Goal: Check status: Check status

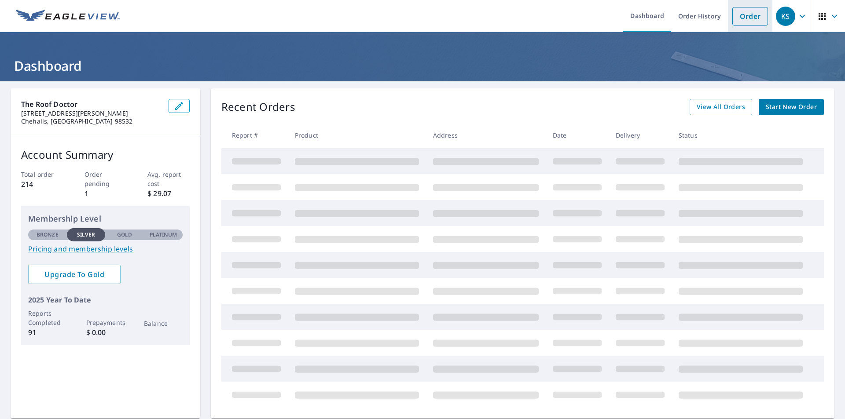
click at [739, 17] on link "Order" at bounding box center [750, 16] width 36 height 18
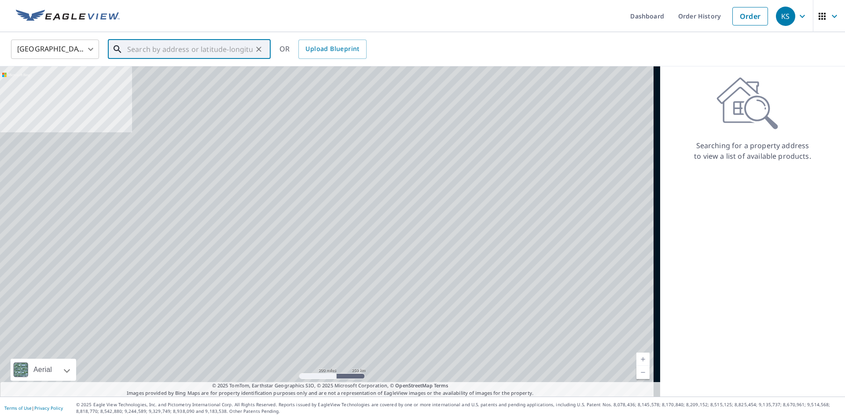
click at [190, 55] on input "text" at bounding box center [189, 49] width 125 height 25
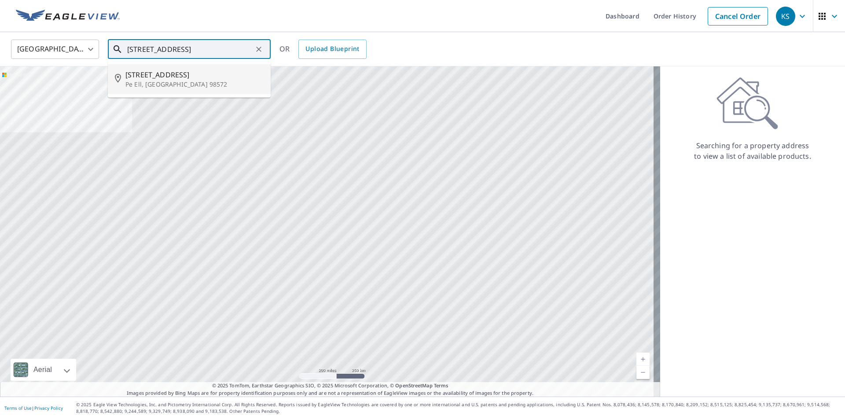
click at [163, 82] on p "Pe Ell, [GEOGRAPHIC_DATA] 98572" at bounding box center [194, 84] width 138 height 9
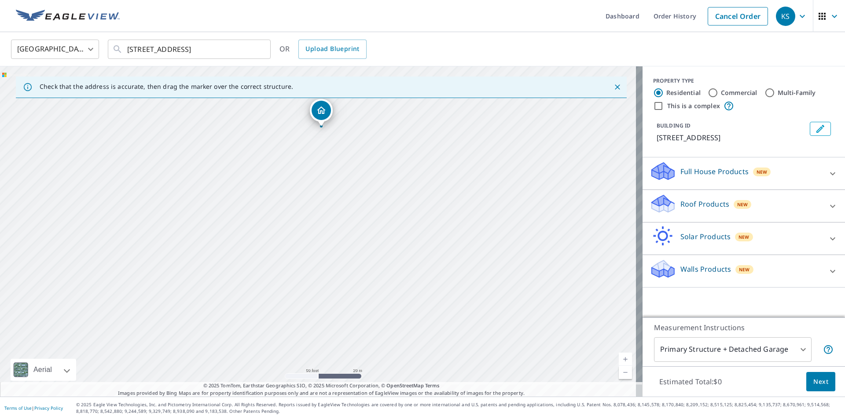
drag, startPoint x: 304, startPoint y: 269, endPoint x: 311, endPoint y: 114, distance: 154.6
click at [311, 114] on div "[STREET_ADDRESS]" at bounding box center [321, 231] width 642 height 330
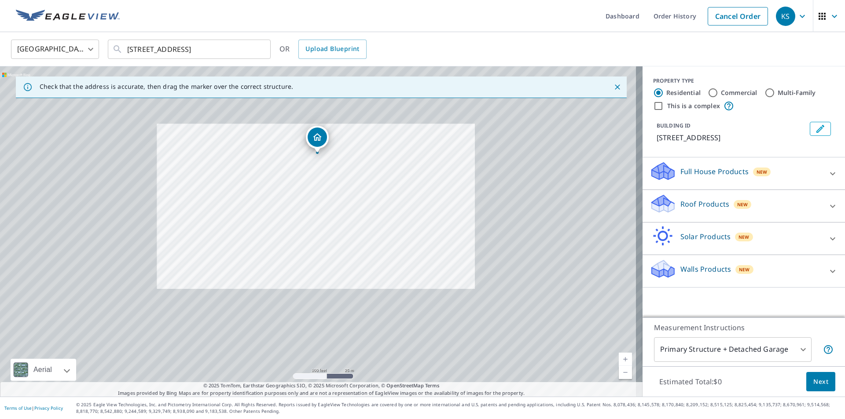
drag, startPoint x: 299, startPoint y: 263, endPoint x: 300, endPoint y: 258, distance: 5.3
click at [300, 258] on div "[STREET_ADDRESS]" at bounding box center [321, 231] width 642 height 330
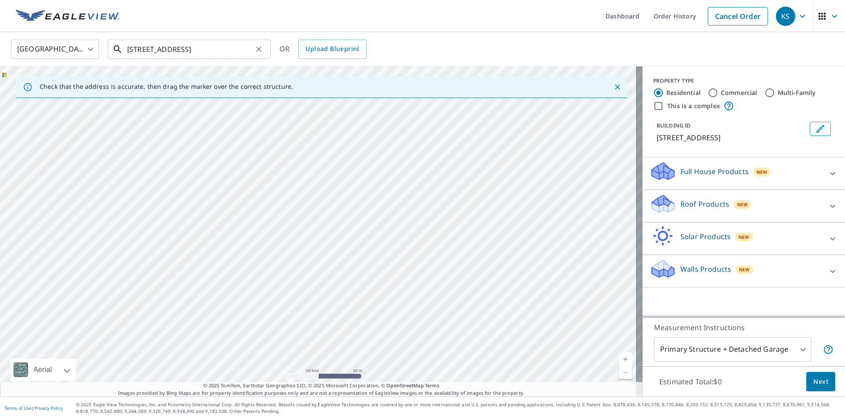
click at [138, 49] on input "[STREET_ADDRESS]" at bounding box center [189, 49] width 125 height 25
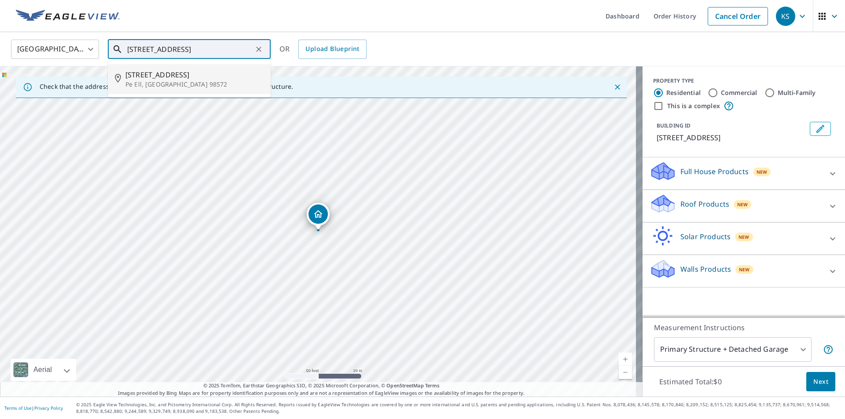
click at [150, 77] on span "[STREET_ADDRESS]" at bounding box center [194, 75] width 138 height 11
type input "[STREET_ADDRESS]"
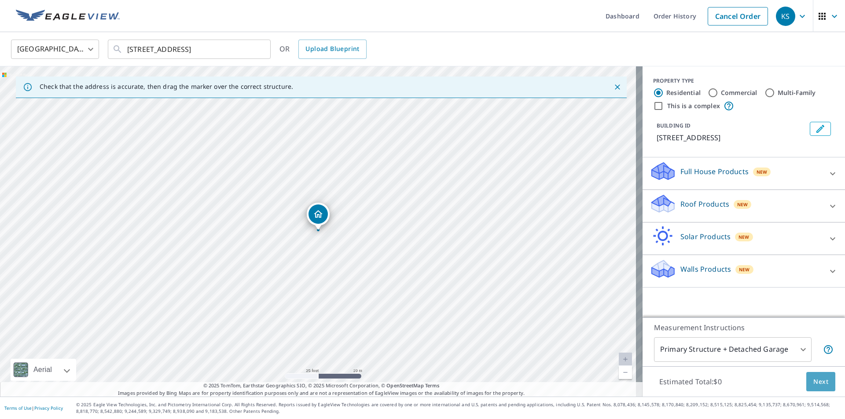
click at [819, 384] on span "Next" at bounding box center [820, 382] width 15 height 11
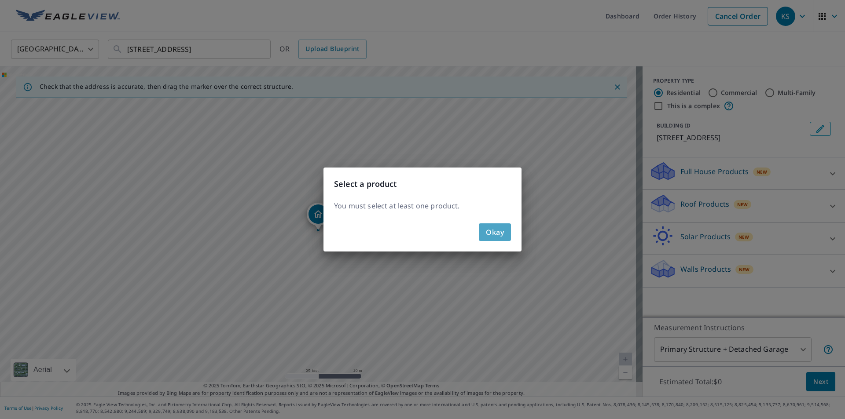
click at [500, 233] on span "Okay" at bounding box center [495, 232] width 18 height 12
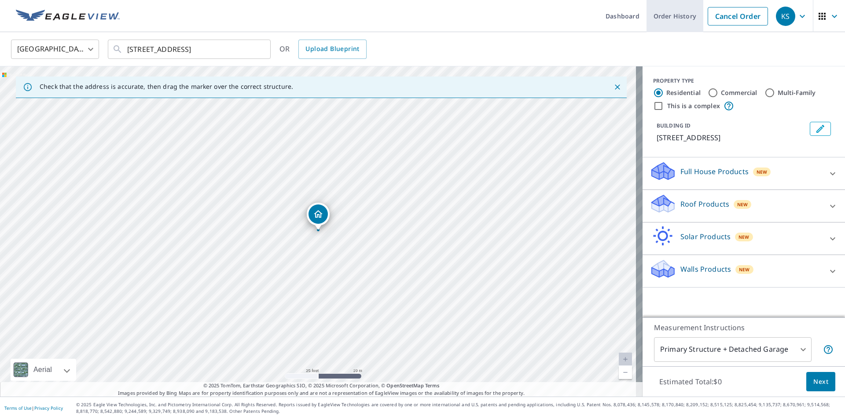
click at [673, 25] on link "Order History" at bounding box center [674, 16] width 57 height 32
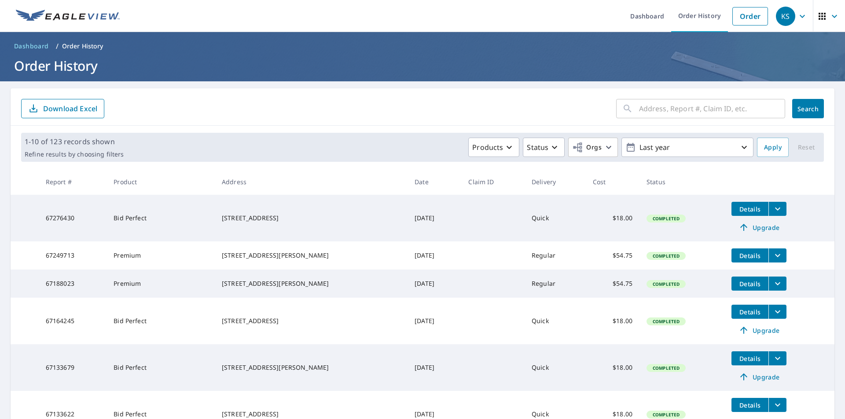
click at [666, 112] on input "text" at bounding box center [712, 108] width 146 height 25
type input "[STREET_ADDRESS]"
click button "Search" at bounding box center [808, 108] width 32 height 19
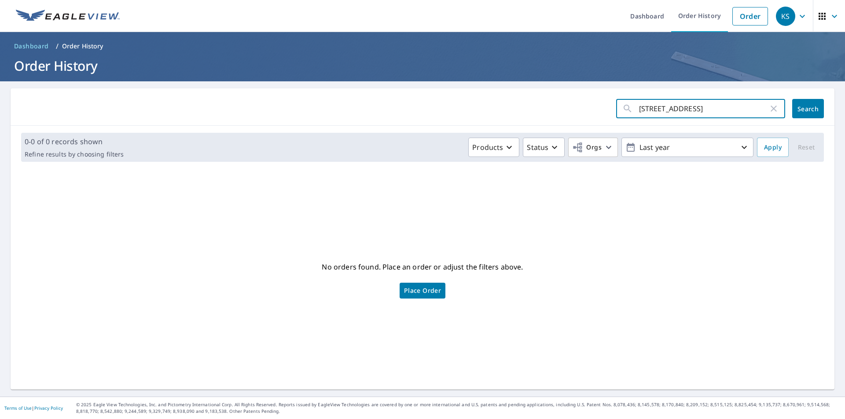
drag, startPoint x: 728, startPoint y: 108, endPoint x: 622, endPoint y: 111, distance: 106.5
click at [622, 111] on div "[STREET_ADDRESS] ​" at bounding box center [700, 108] width 169 height 19
type input "pe ell wa"
click button "Search" at bounding box center [808, 108] width 32 height 19
click at [664, 109] on input "pe ell wa" at bounding box center [703, 108] width 129 height 25
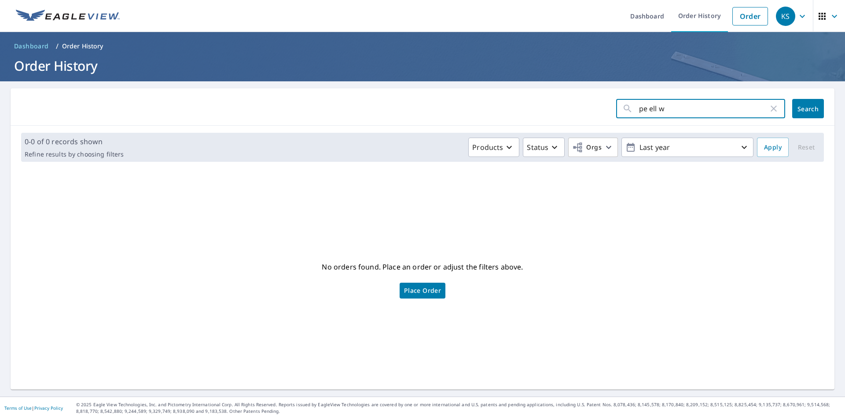
type input "pe ell"
click button "Search" at bounding box center [808, 108] width 32 height 19
click at [657, 105] on input "pe ell" at bounding box center [703, 108] width 129 height 25
click at [645, 130] on div "0-0 of 0 records shown Refine results by choosing filters Products Status Orgs …" at bounding box center [422, 147] width 823 height 43
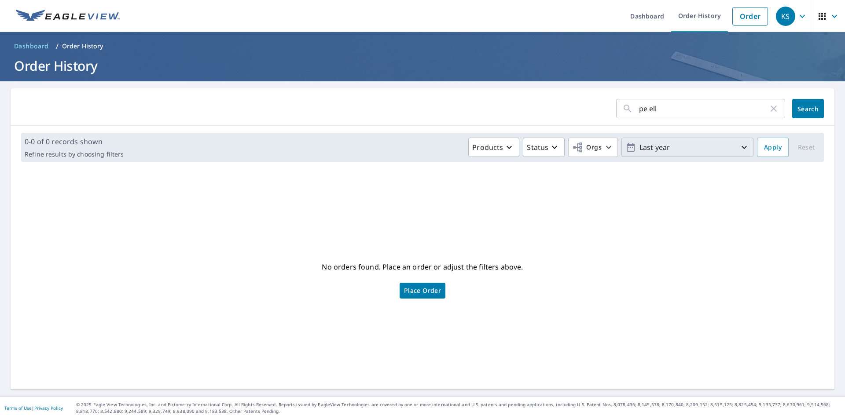
click at [743, 147] on icon "button" at bounding box center [744, 147] width 11 height 11
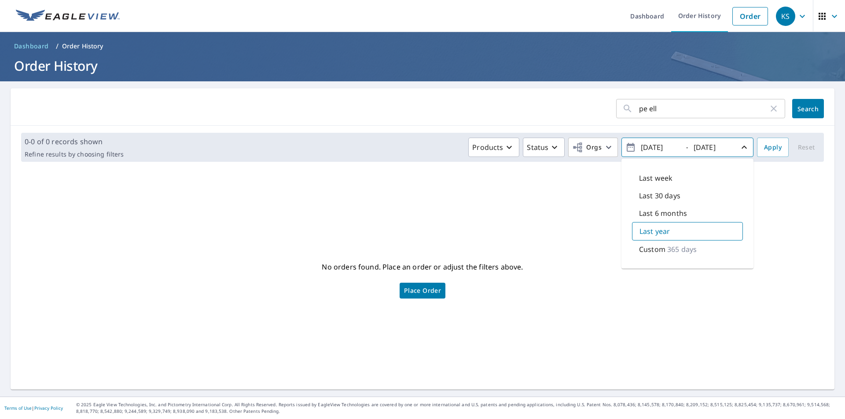
drag, startPoint x: 680, startPoint y: 249, endPoint x: 683, endPoint y: 245, distance: 5.0
click at [681, 248] on p "365 days" at bounding box center [681, 249] width 29 height 11
click at [696, 110] on input "pe ell" at bounding box center [703, 108] width 129 height 25
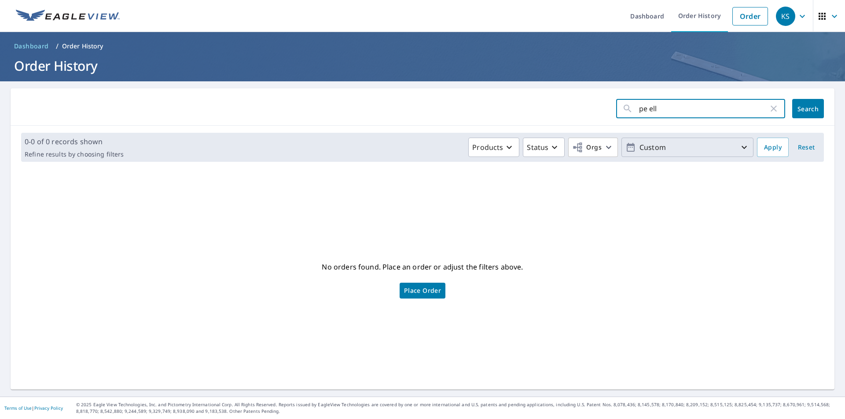
type input "pe ell wa"
click at [801, 107] on span "Search" at bounding box center [808, 109] width 18 height 8
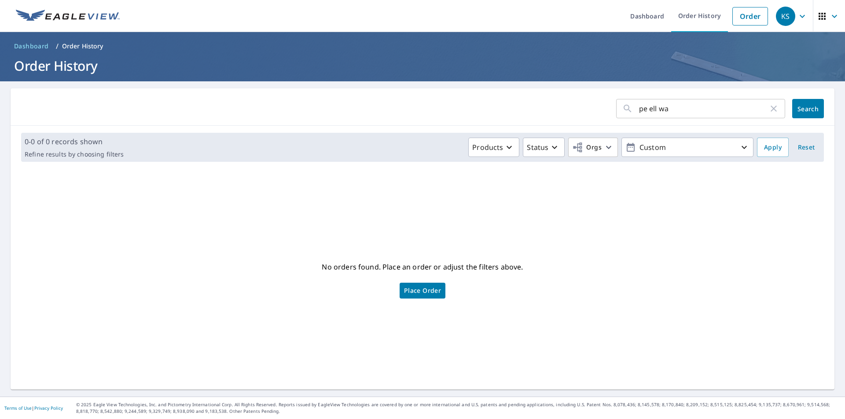
click at [661, 108] on input "pe ell wa" at bounding box center [703, 108] width 129 height 25
type input "p"
type input "main st"
click button "Search" at bounding box center [808, 108] width 32 height 19
click at [671, 111] on input "main st" at bounding box center [703, 108] width 129 height 25
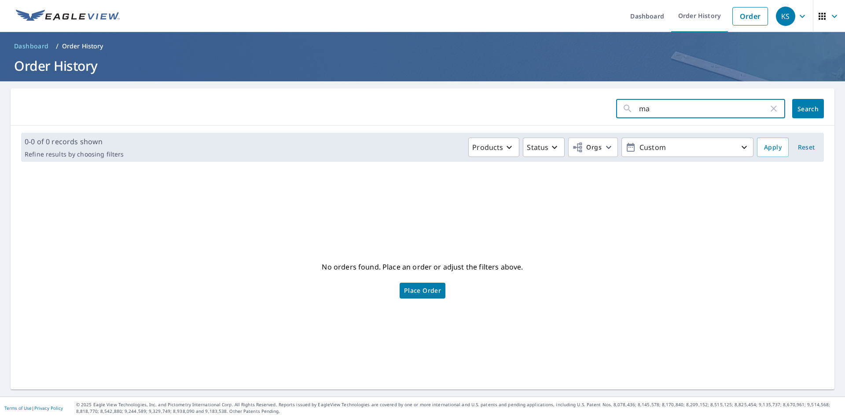
type input "m"
type input "[STREET_ADDRESS]"
click at [799, 108] on span "Search" at bounding box center [808, 109] width 18 height 8
click at [768, 109] on icon "button" at bounding box center [773, 108] width 11 height 11
click at [799, 107] on span "Search" at bounding box center [808, 109] width 18 height 8
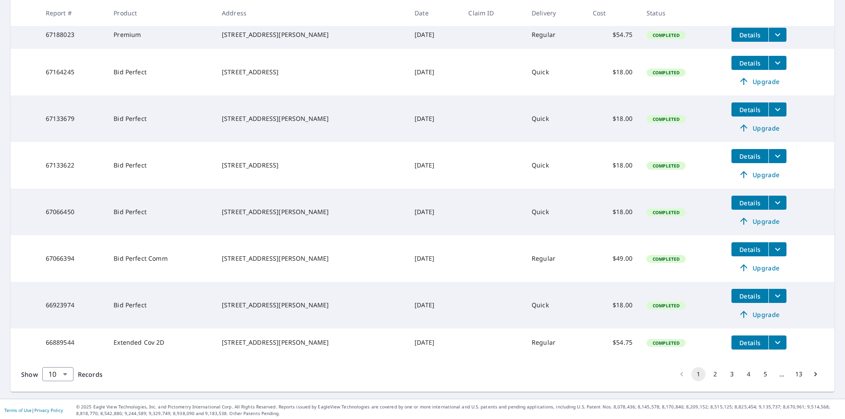
scroll to position [262, 0]
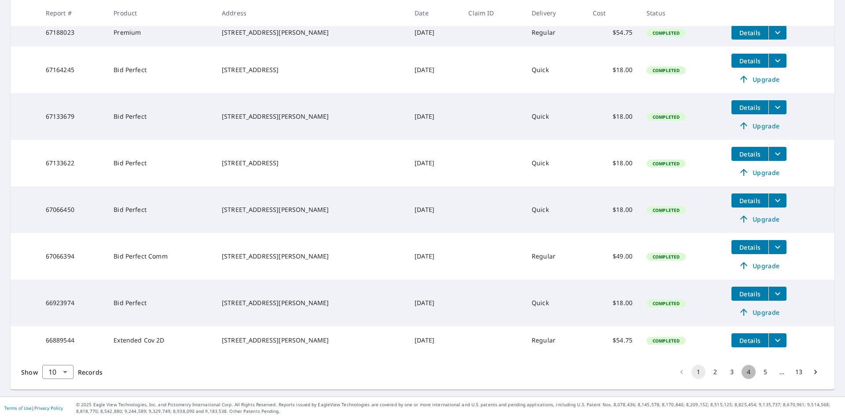
click at [741, 375] on button "4" at bounding box center [748, 372] width 14 height 14
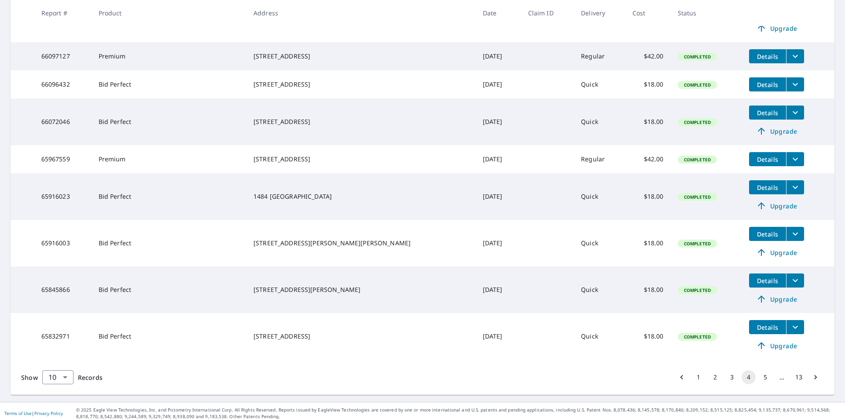
scroll to position [262, 0]
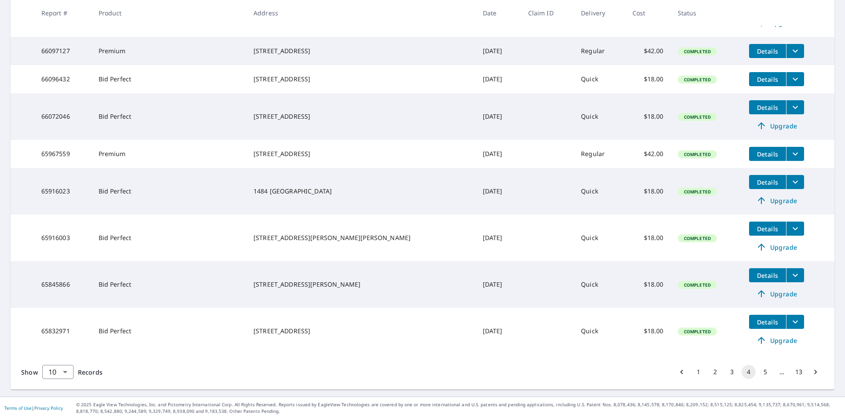
click at [758, 373] on button "5" at bounding box center [765, 372] width 14 height 14
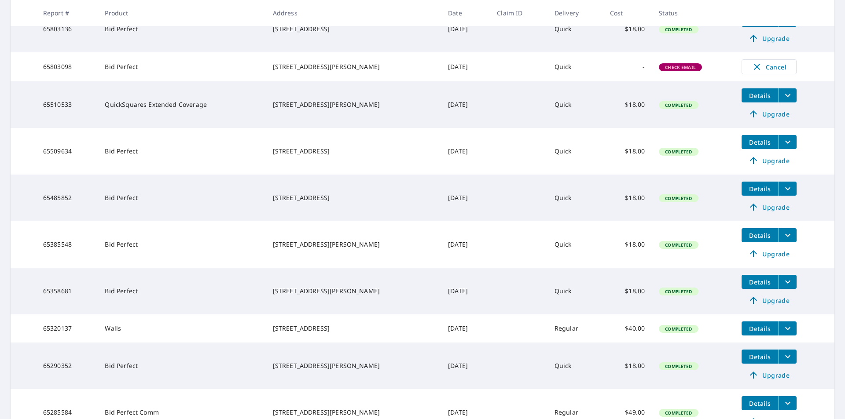
scroll to position [277, 0]
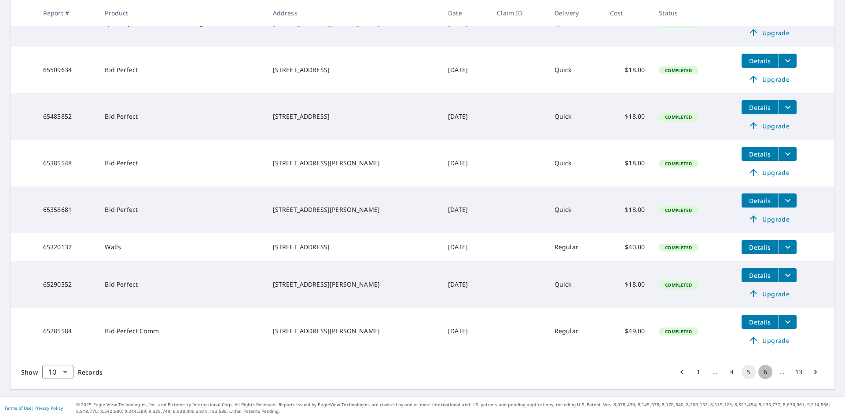
click at [758, 370] on button "6" at bounding box center [765, 372] width 14 height 14
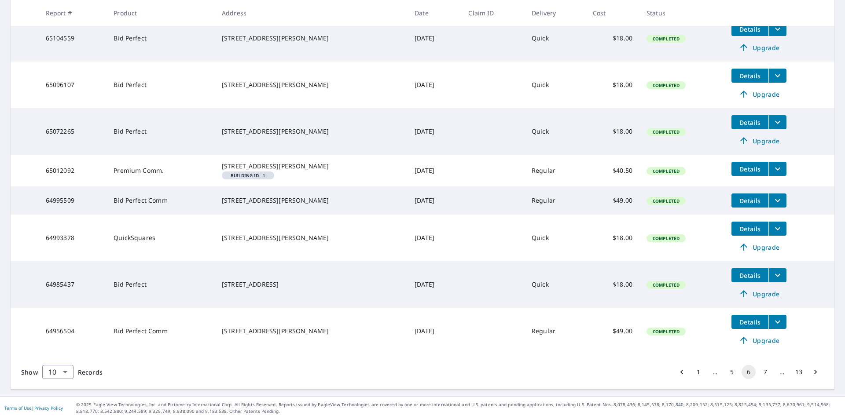
scroll to position [271, 0]
click at [761, 374] on button "7" at bounding box center [765, 372] width 14 height 14
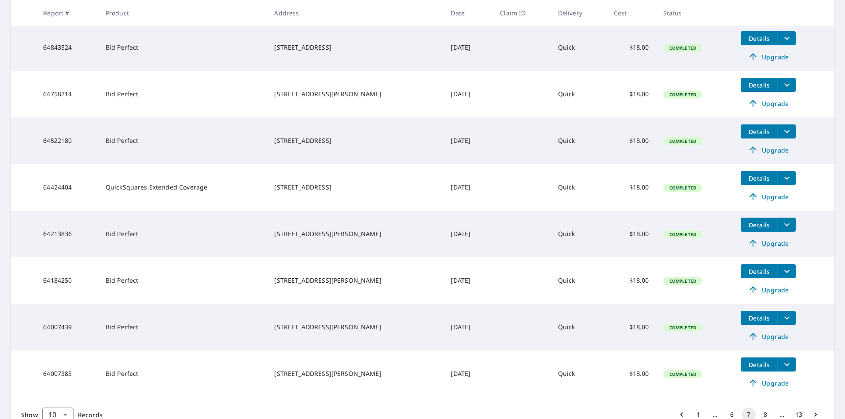
scroll to position [307, 0]
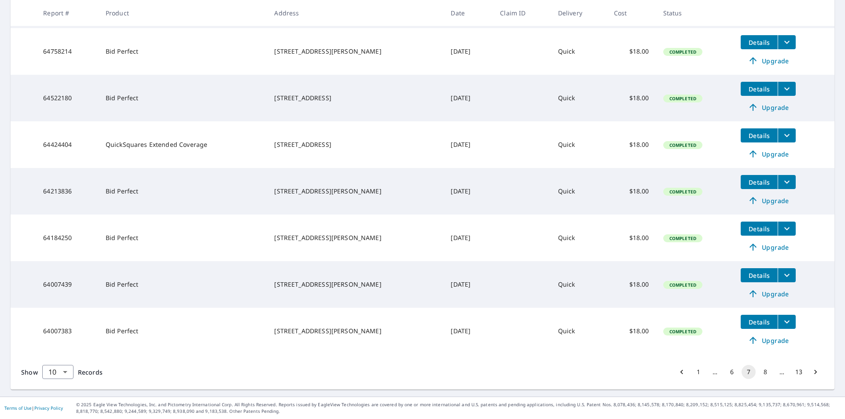
click at [758, 374] on button "8" at bounding box center [765, 372] width 14 height 14
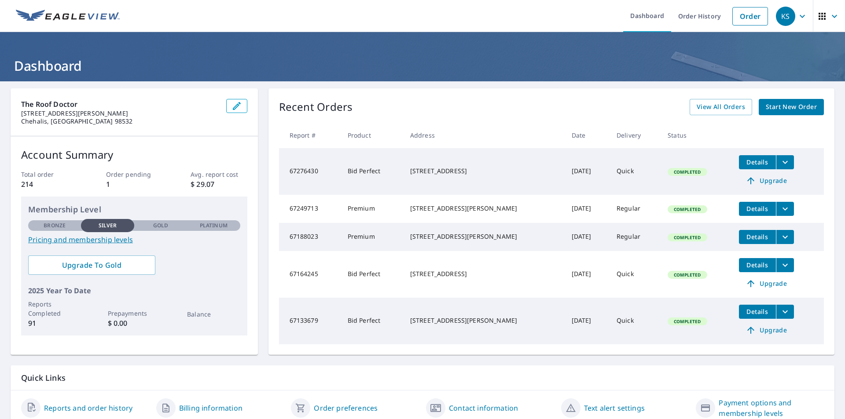
click at [421, 168] on div "[STREET_ADDRESS]" at bounding box center [483, 171] width 147 height 9
click at [421, 161] on span "Details" at bounding box center [757, 162] width 26 height 8
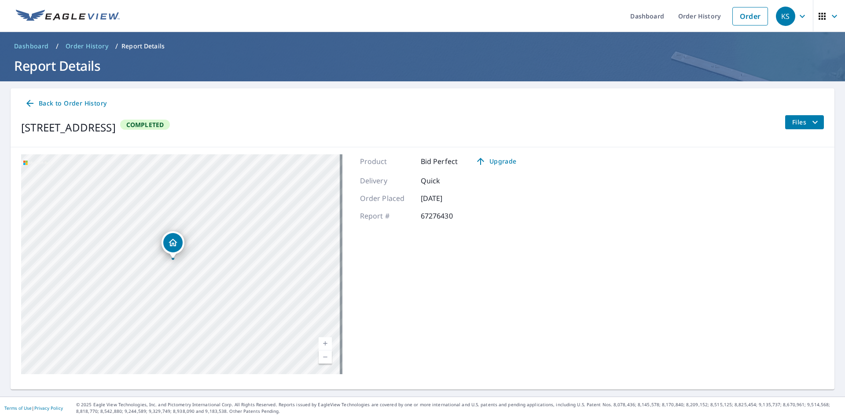
click at [185, 295] on div "823 Landing Way Centralia, WA 98531" at bounding box center [181, 264] width 321 height 220
click at [421, 278] on div "823 Landing Way Centralia, WA 98531 Aerial Road A standard road map Aerial A de…" at bounding box center [422, 264] width 823 height 234
click at [126, 48] on p "Report Details" at bounding box center [142, 46] width 43 height 9
